Goal: Go to known website: Access a specific website the user already knows

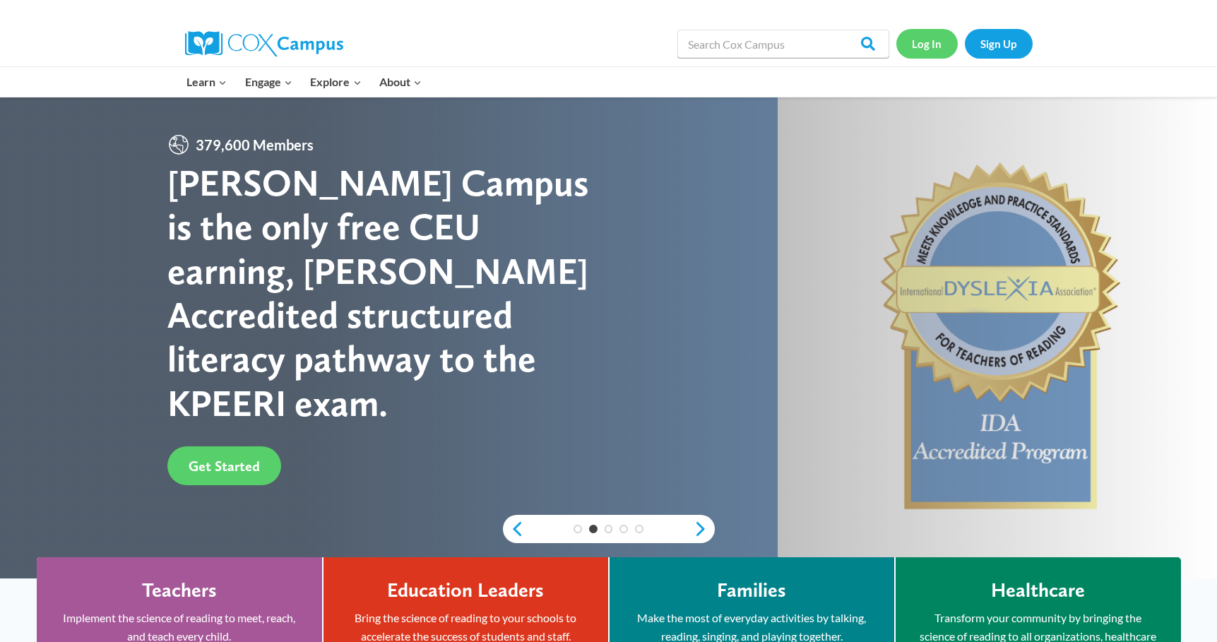
click at [930, 48] on link "Log In" at bounding box center [926, 43] width 61 height 29
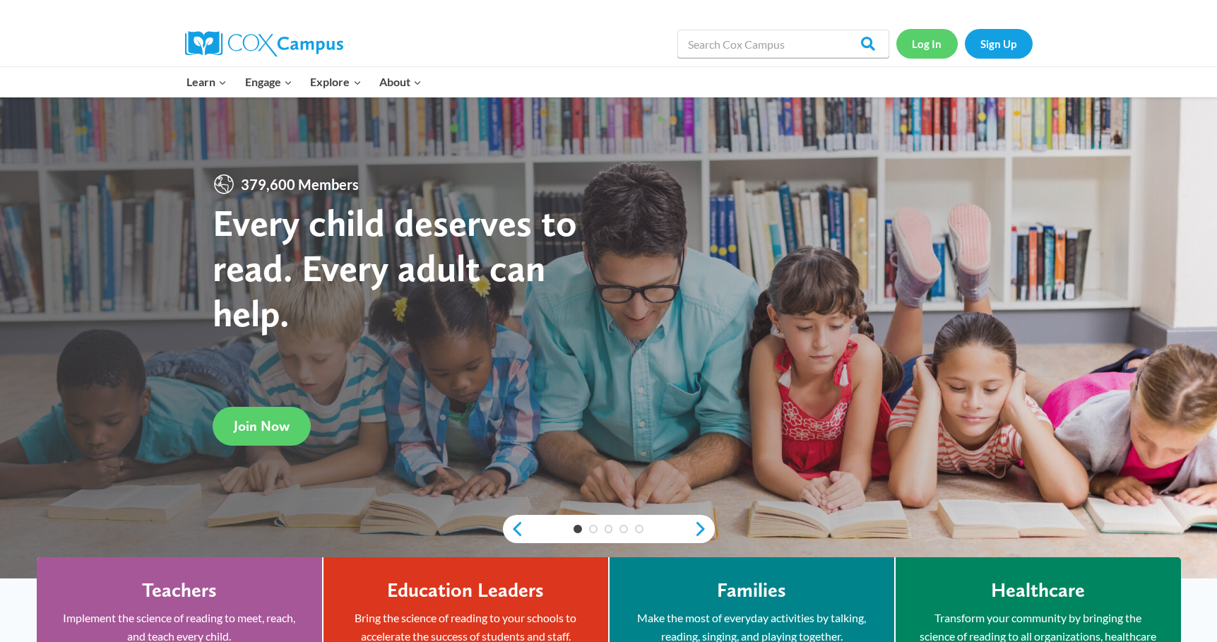
click at [925, 47] on link "Log In" at bounding box center [926, 43] width 61 height 29
click at [936, 46] on link "Log In" at bounding box center [926, 43] width 61 height 29
